Goal: Task Accomplishment & Management: Use online tool/utility

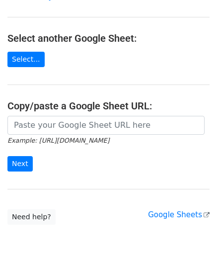
scroll to position [100, 0]
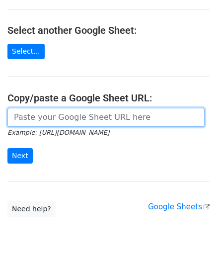
click at [47, 117] on input "url" at bounding box center [106, 117] width 198 height 19
paste input "https://docs.google.com/spreadsheets/d/1JN6AqD33CSws6_hpbAkfuuJpcWRUrNoKWKOVeW2…"
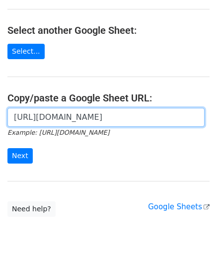
scroll to position [0, 230]
type input "https://docs.google.com/spreadsheets/d/1JN6AqD33CSws6_hpbAkfuuJpcWRUrNoKWKOVeW2…"
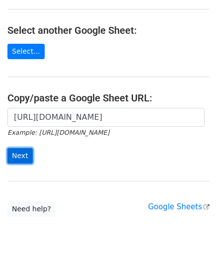
click at [23, 157] on input "Next" at bounding box center [19, 155] width 25 height 15
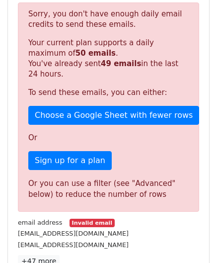
scroll to position [336, 0]
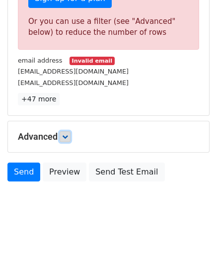
click at [68, 135] on icon at bounding box center [65, 137] width 6 height 6
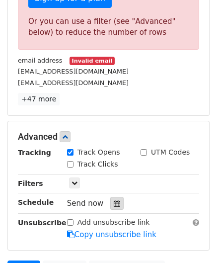
click at [114, 202] on icon at bounding box center [117, 203] width 6 height 7
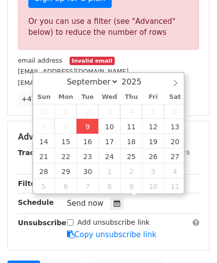
type input "[DATE] 12:00"
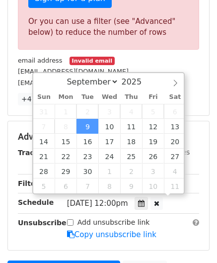
scroll to position [0, 0]
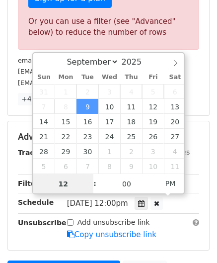
paste input "4"
type input "4"
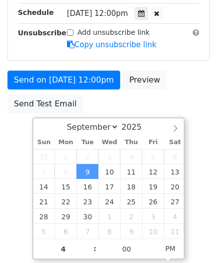
type input "[DATE] 16:00"
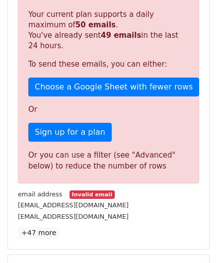
scroll to position [456, 0]
